Goal: Task Accomplishment & Management: Use online tool/utility

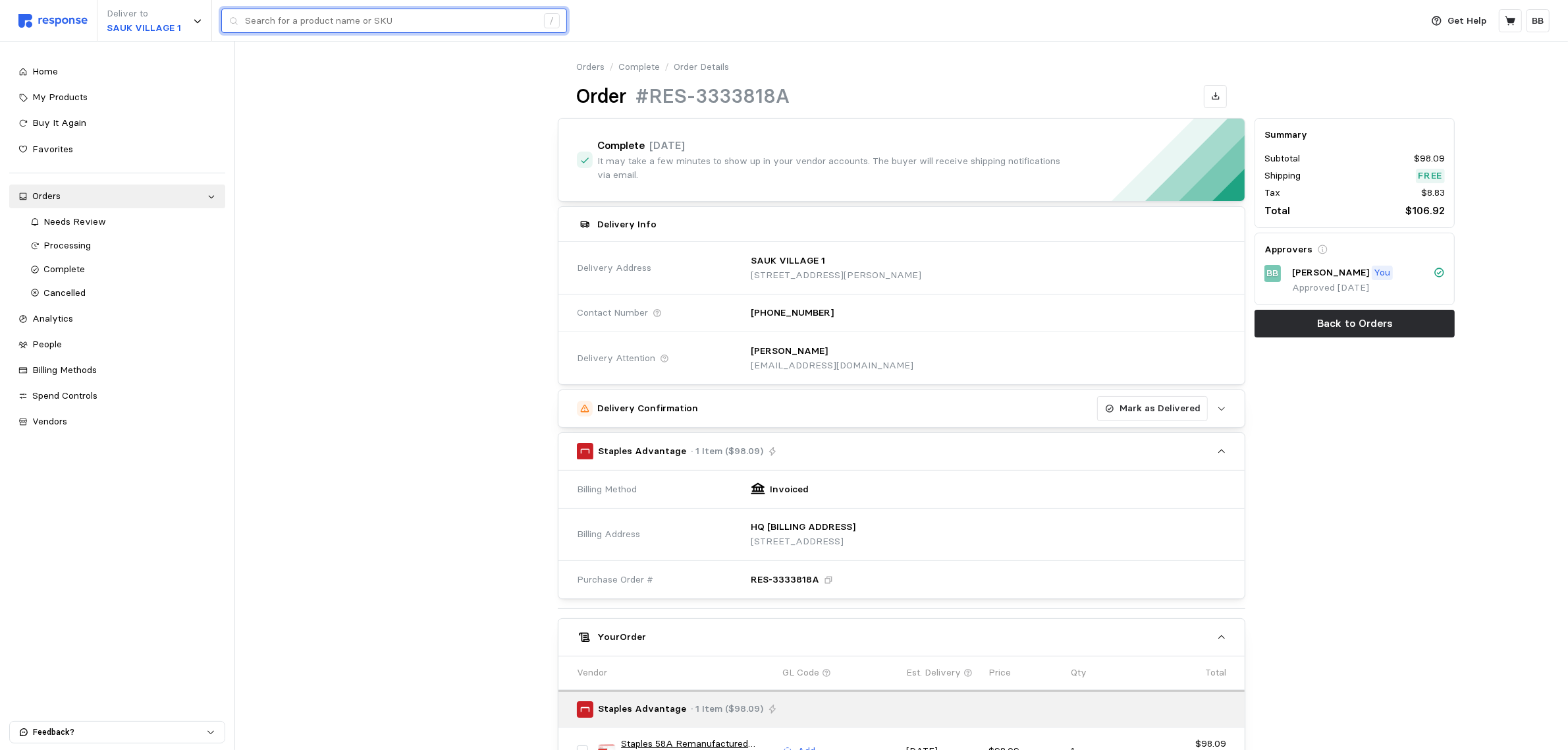
click at [356, 21] on input "text" at bounding box center [391, 21] width 292 height 24
paste input "#RES-D8E591DF"
type input "#RES-D8E591DF"
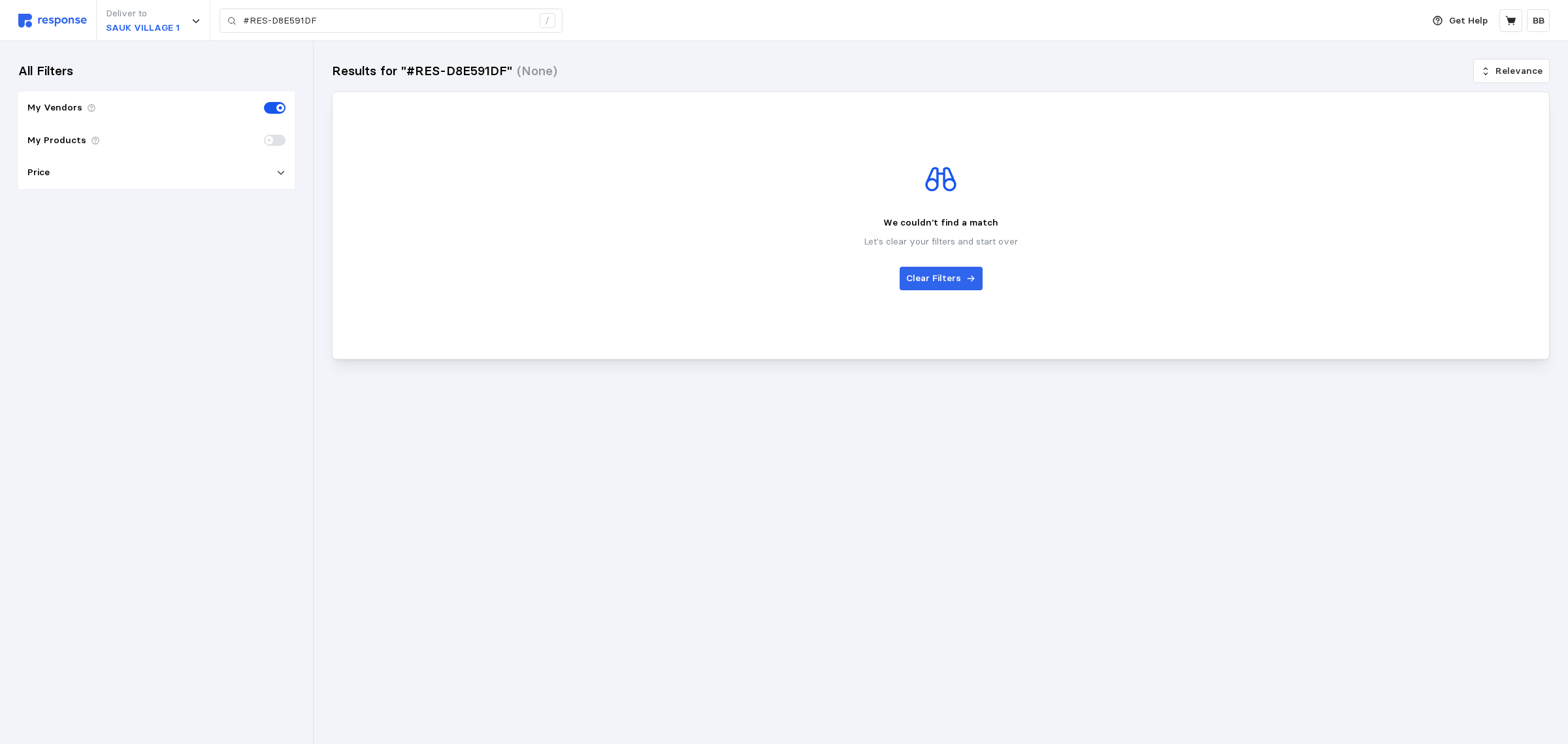
click at [66, 24] on img at bounding box center [52, 21] width 68 height 14
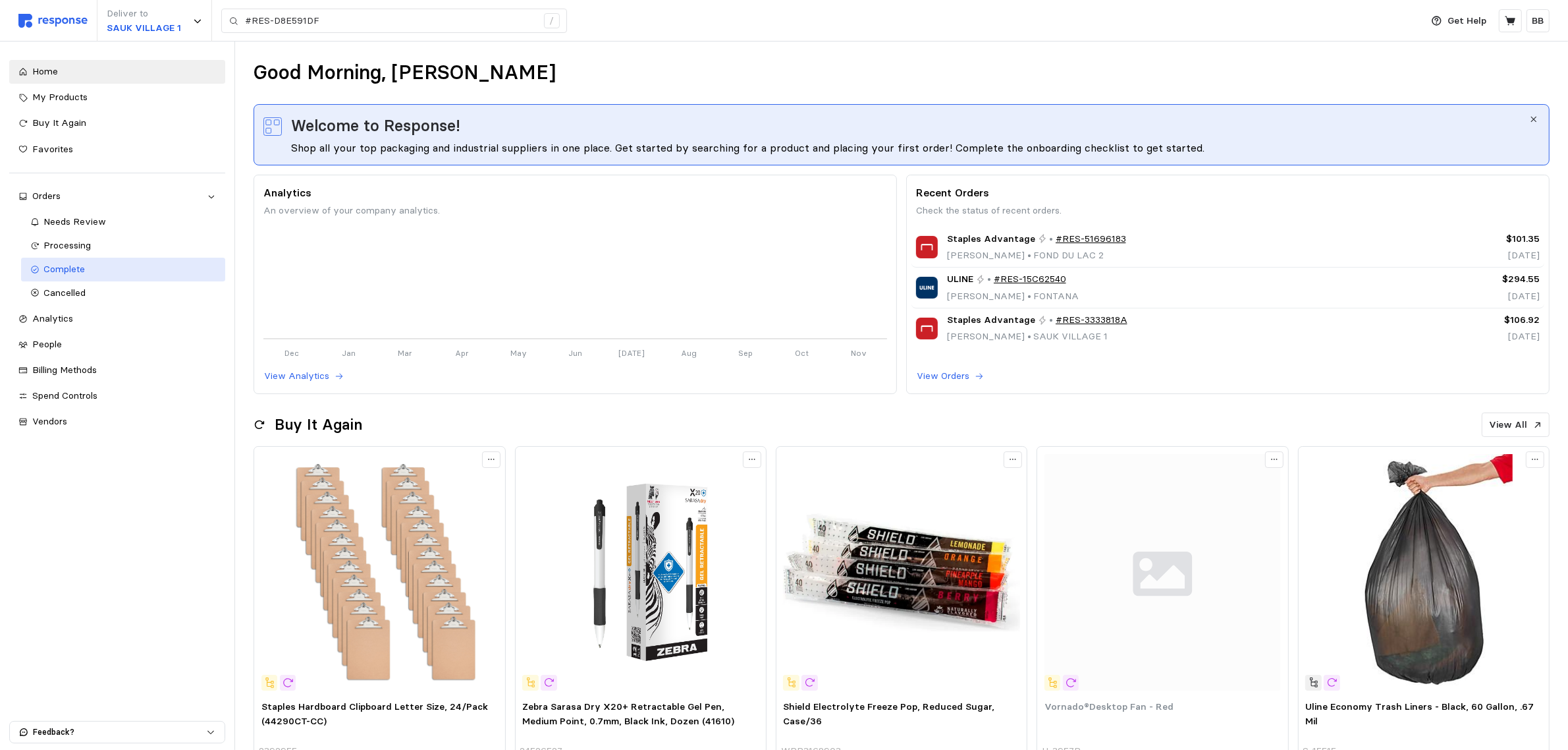
click at [82, 269] on span "Complete" at bounding box center [65, 268] width 41 height 12
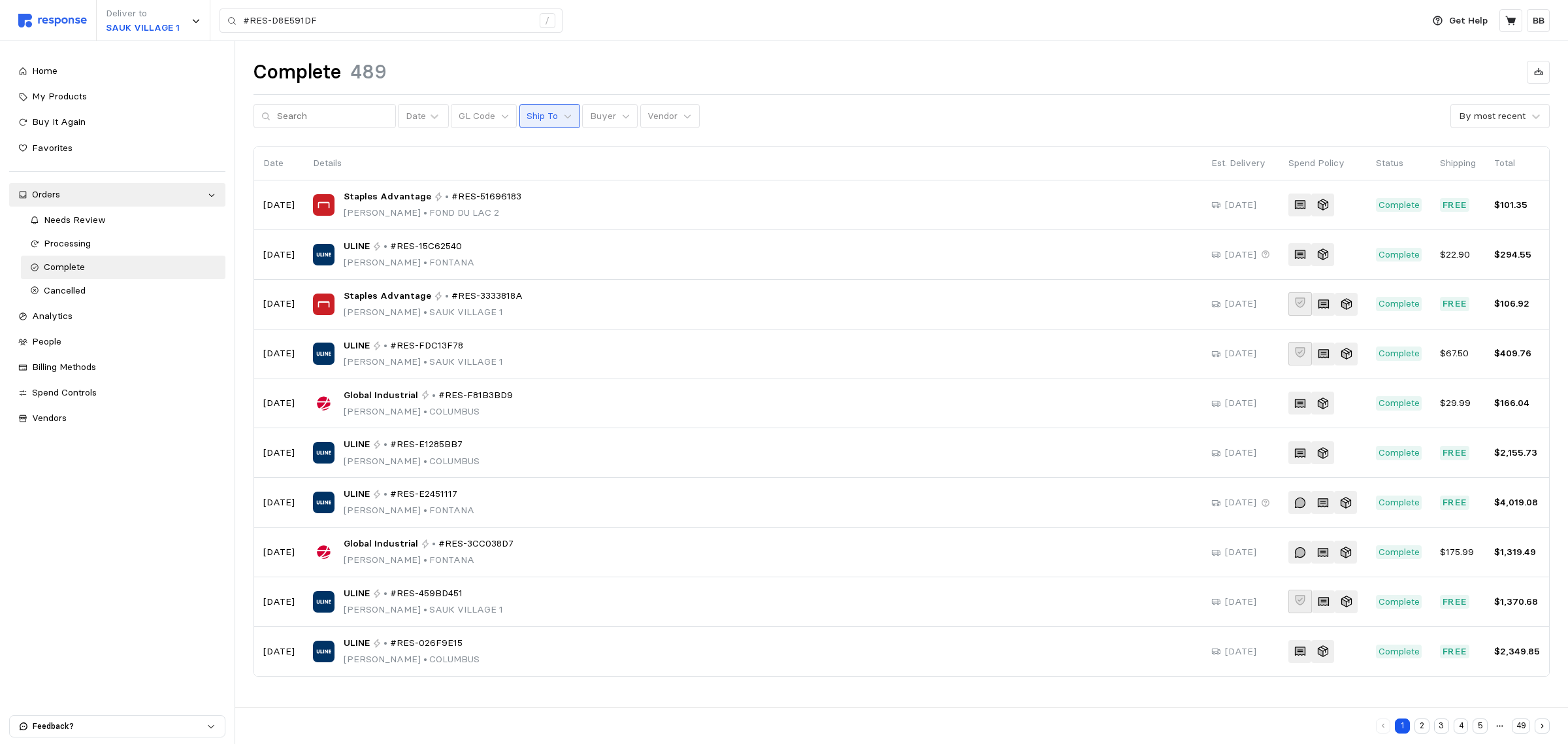
click at [546, 119] on button "Ship To" at bounding box center [550, 116] width 61 height 25
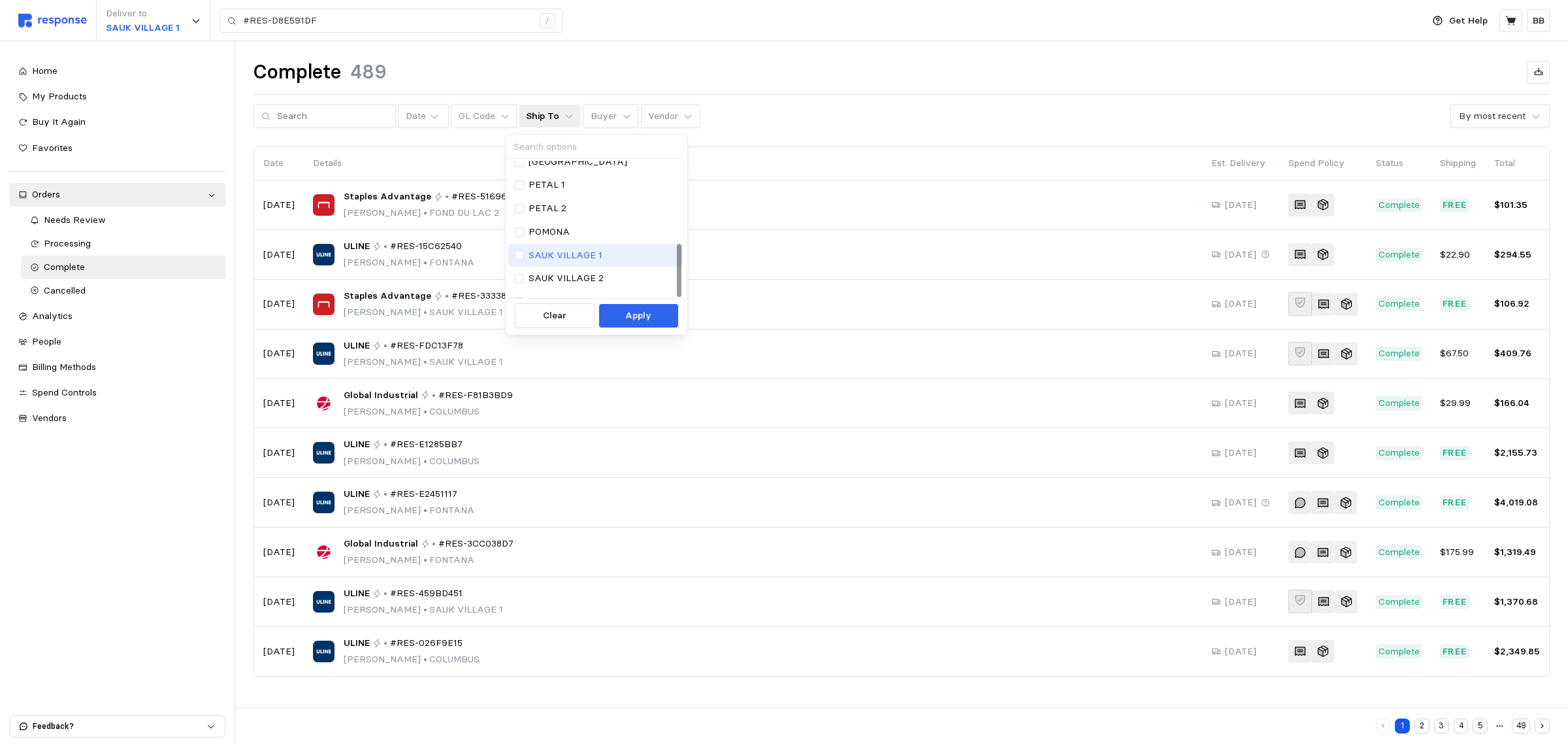
scroll to position [212, 0]
click at [572, 242] on p "SAUK VILLAGE 1" at bounding box center [565, 240] width 74 height 14
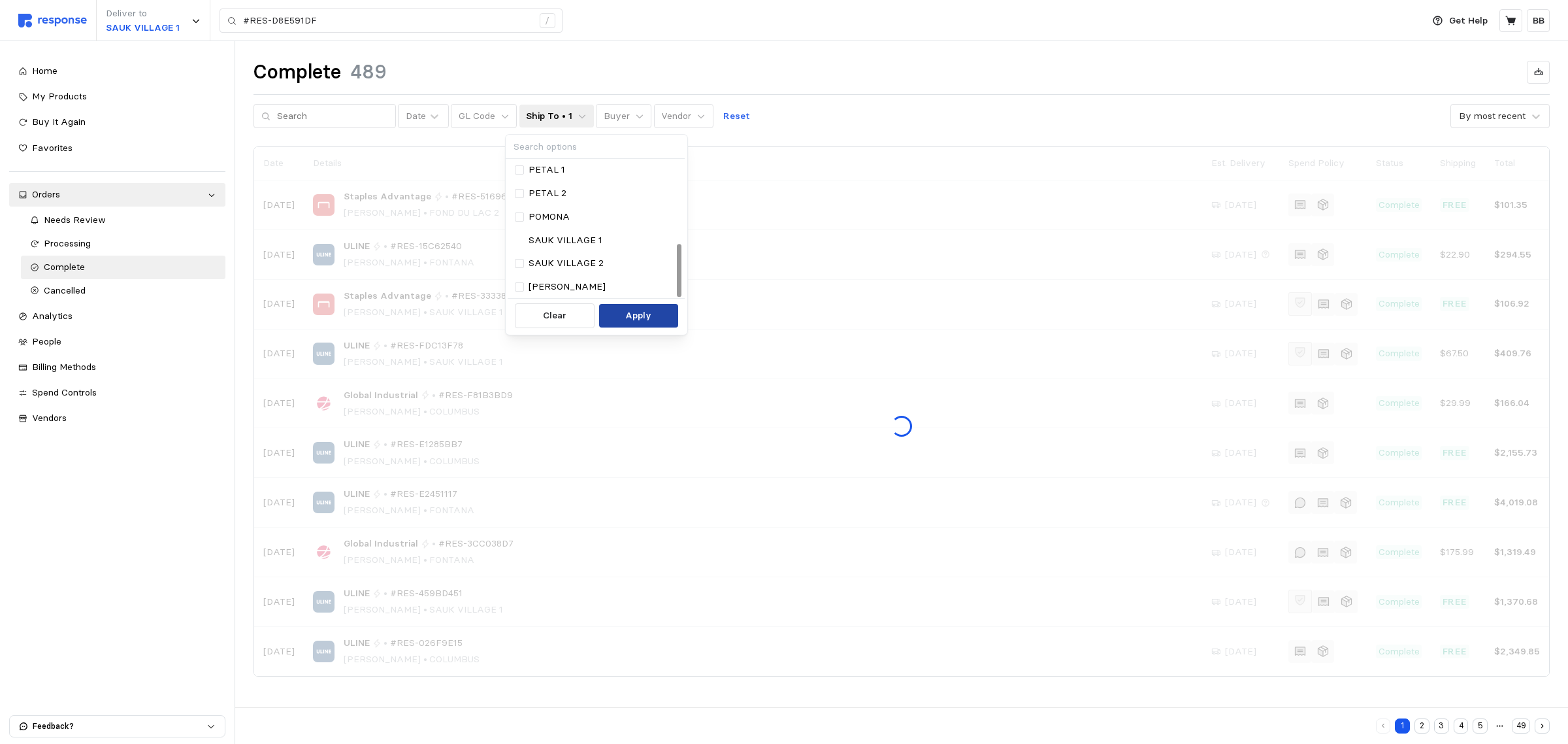
click at [638, 322] on p "Apply" at bounding box center [638, 316] width 26 height 14
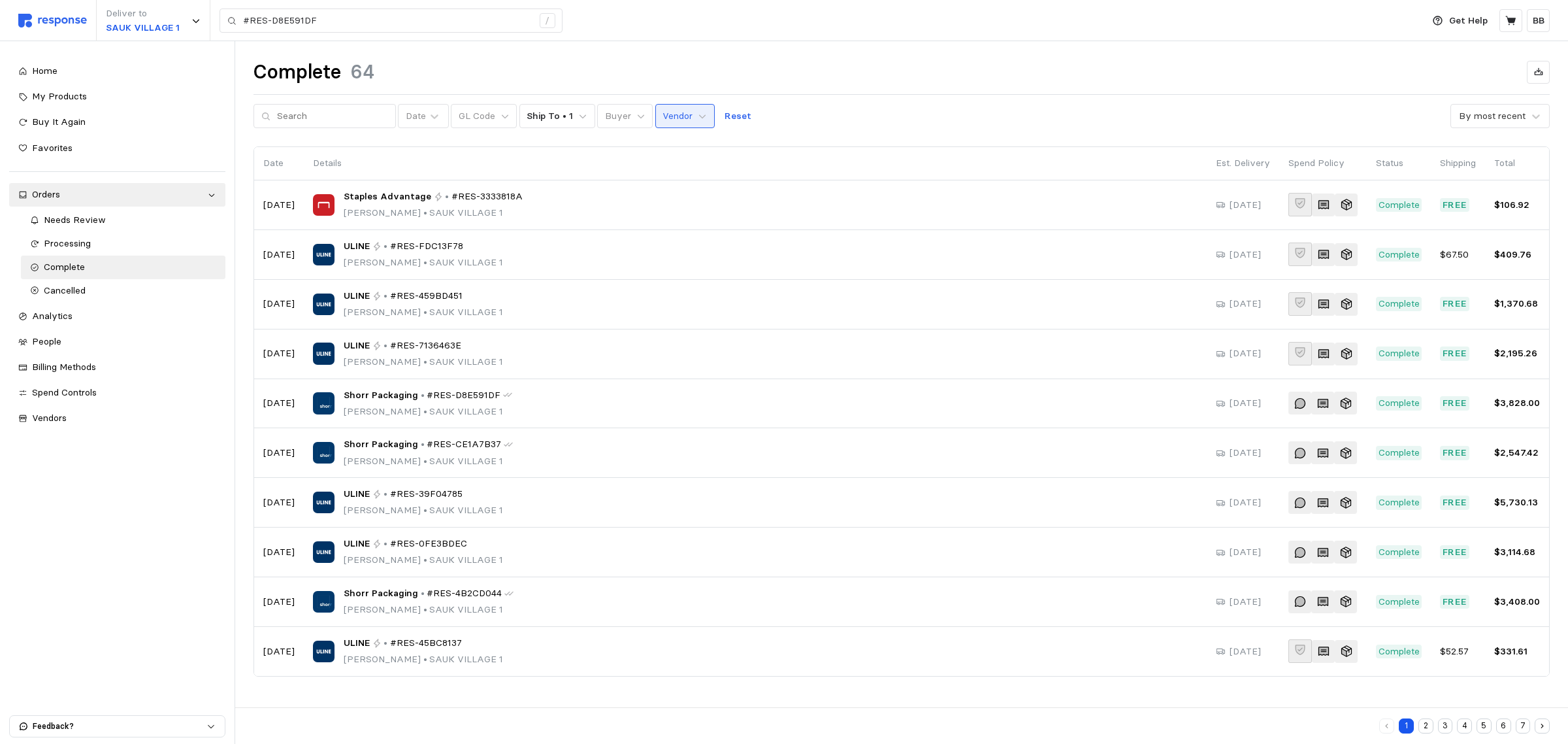
click at [662, 112] on p "Vendor" at bounding box center [678, 116] width 30 height 14
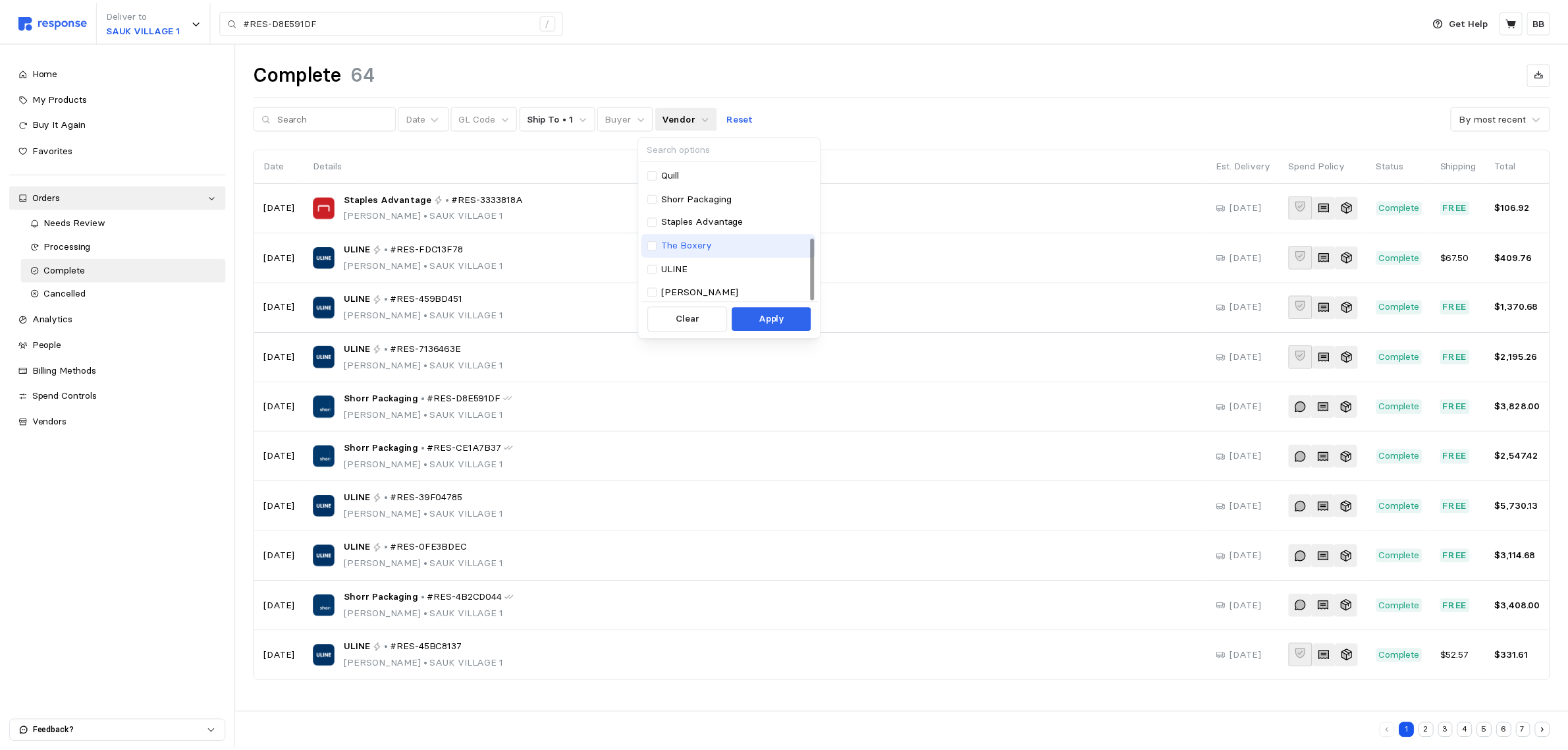
scroll to position [166, 0]
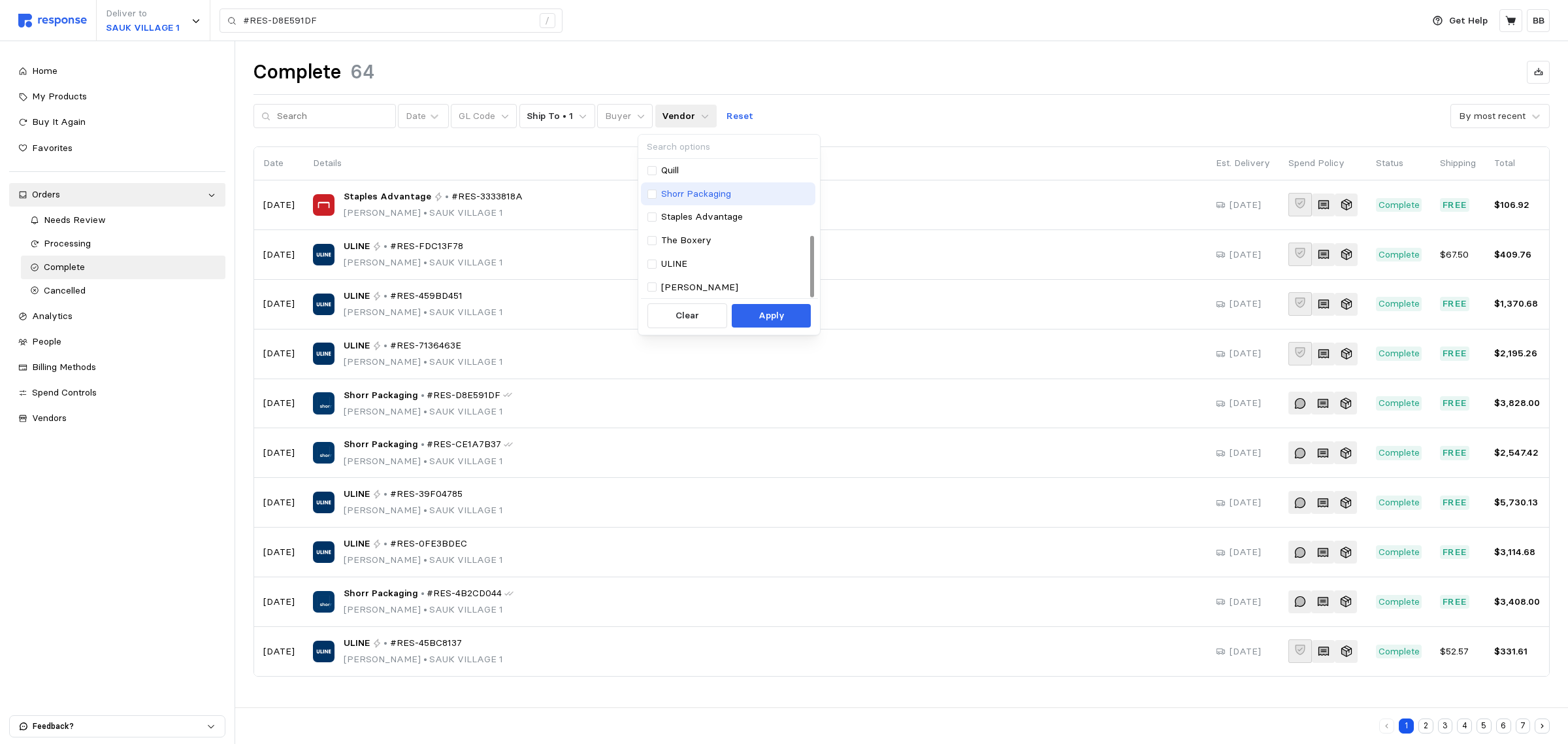
click at [657, 191] on div "Shorr Packaging" at bounding box center [728, 194] width 161 height 14
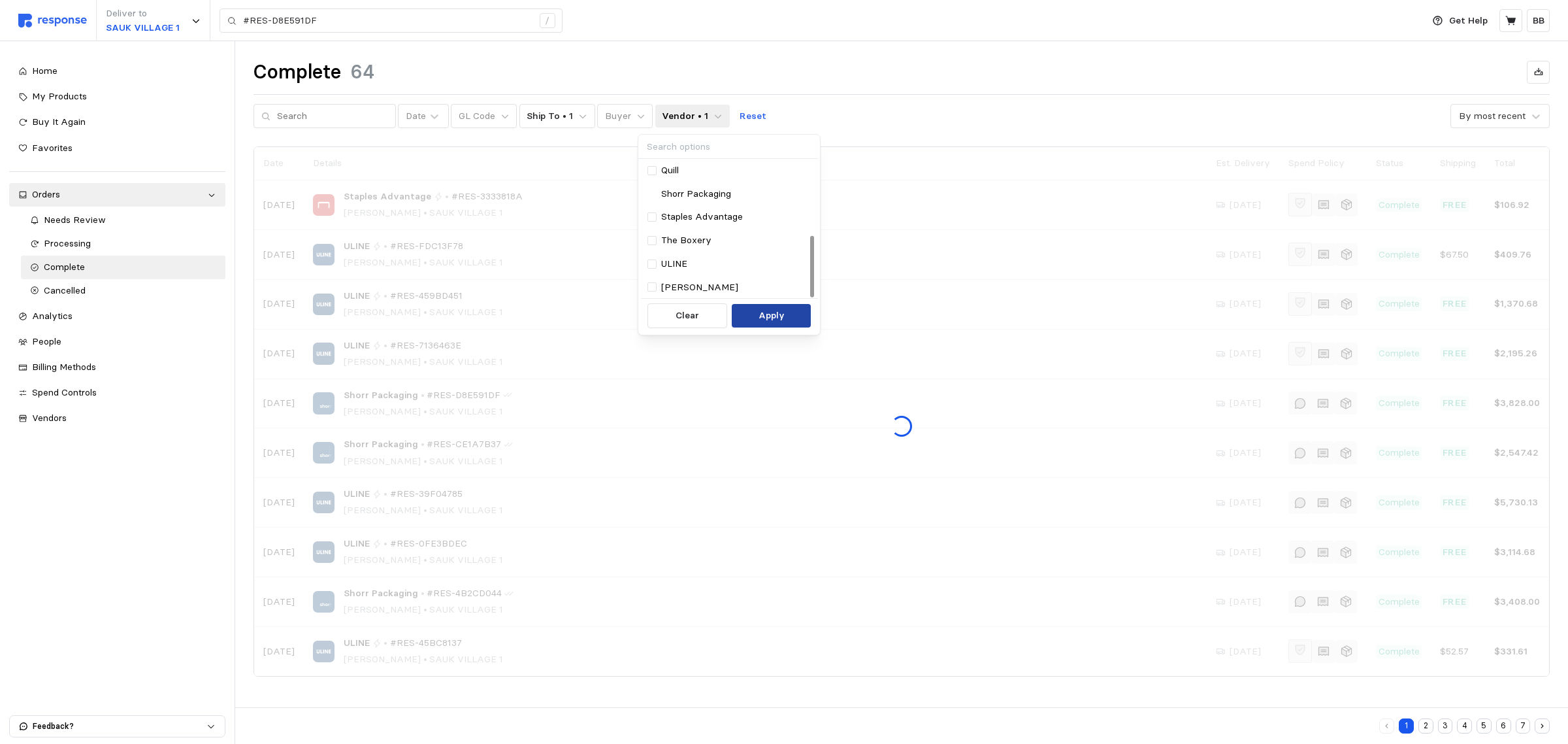
click at [765, 315] on p "Apply" at bounding box center [772, 316] width 26 height 14
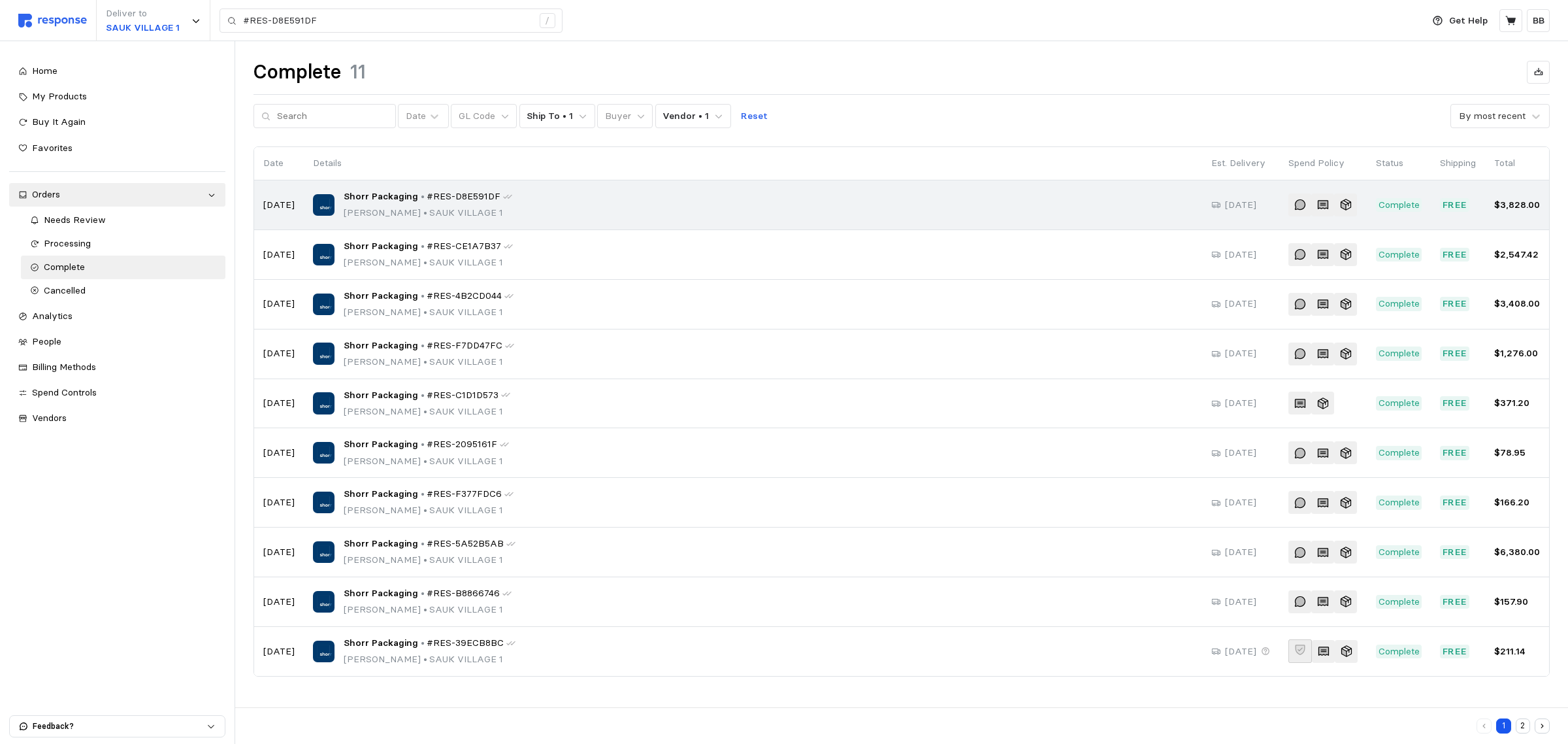
click at [427, 196] on span "#RES-D8E591DF" at bounding box center [463, 196] width 74 height 14
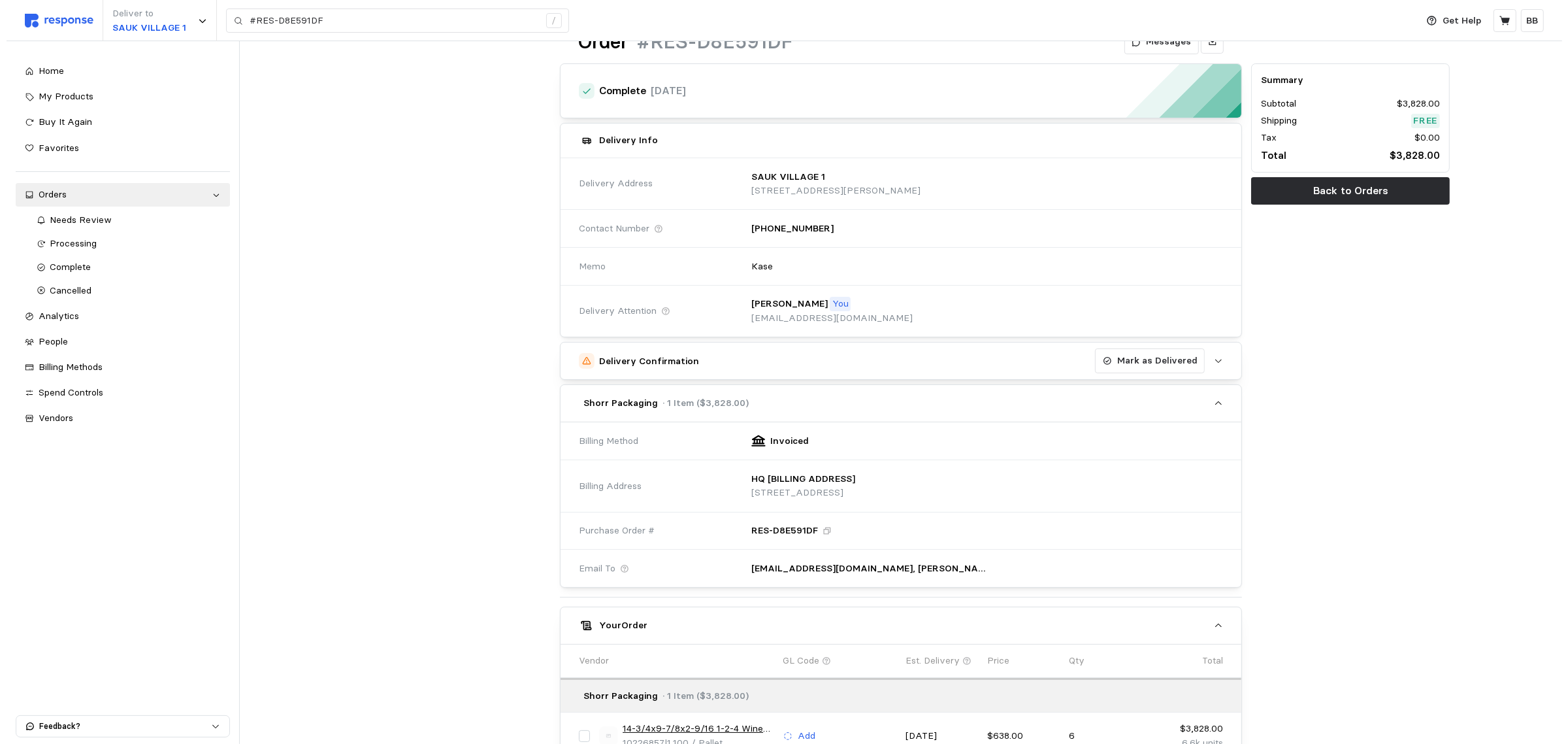
scroll to position [283, 0]
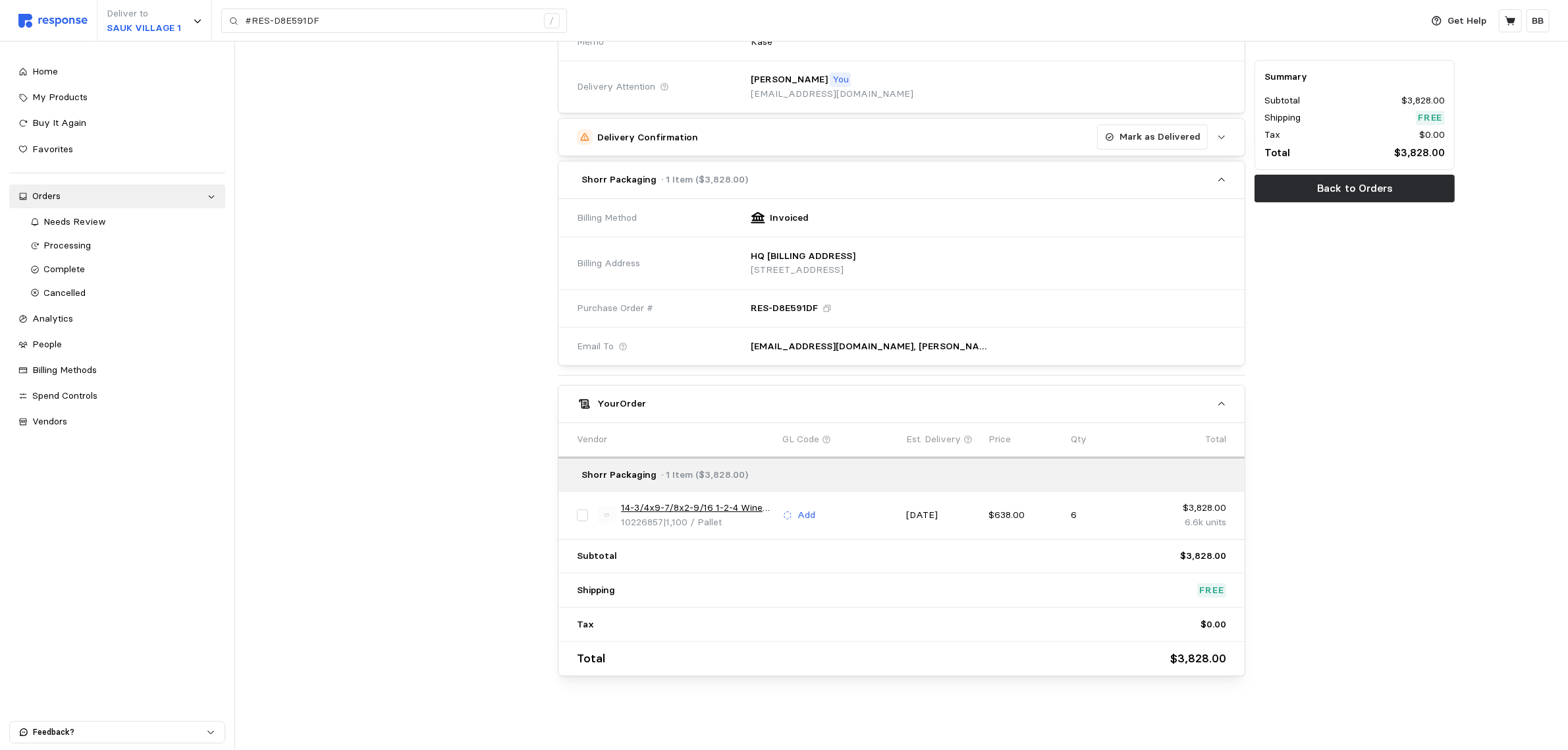
click at [729, 508] on link "14-3/4x9-7/8x2-9/16 1-2-4 Wine Bottle" at bounding box center [697, 508] width 152 height 15
